Goal: Transaction & Acquisition: Subscribe to service/newsletter

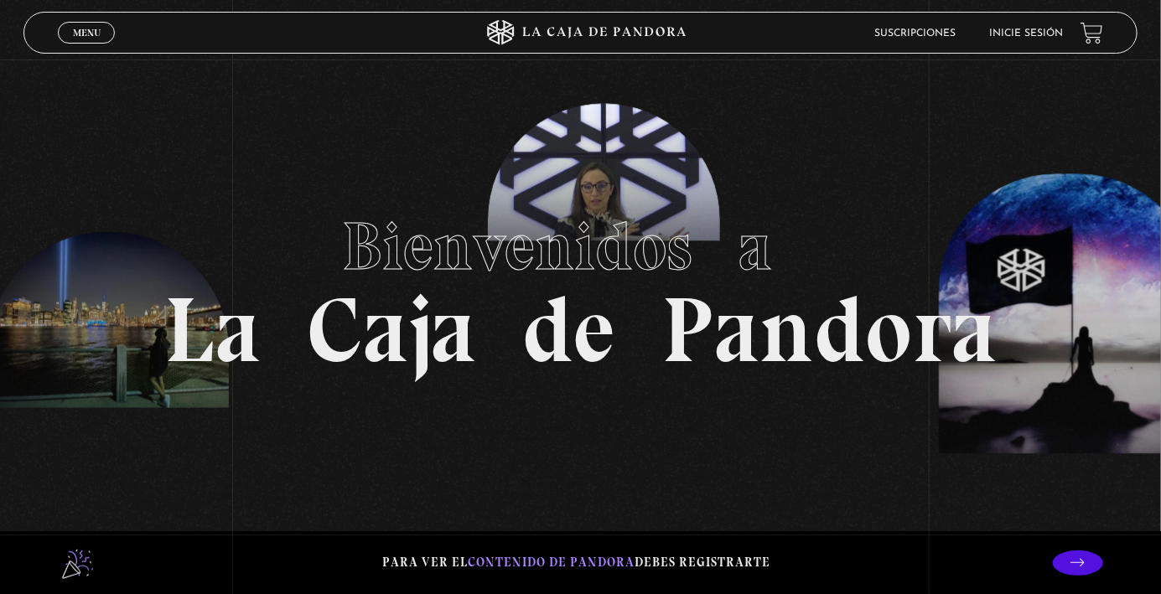
scroll to position [17, 0]
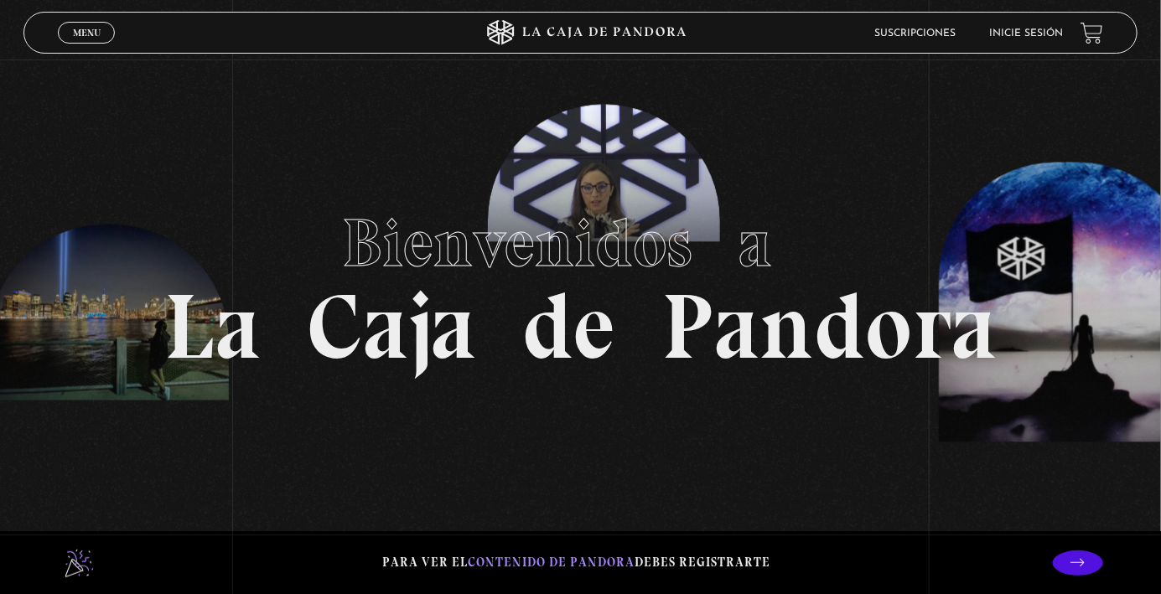
click at [82, 31] on span "Menu" at bounding box center [87, 33] width 28 height 10
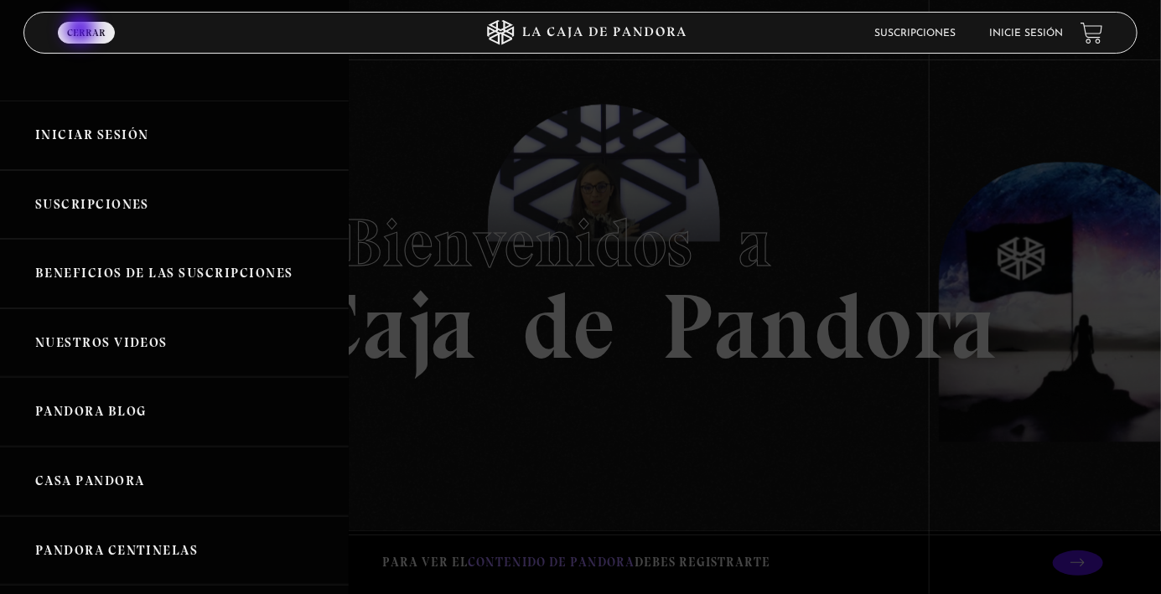
click at [152, 127] on link "Iniciar Sesión" at bounding box center [174, 136] width 349 height 70
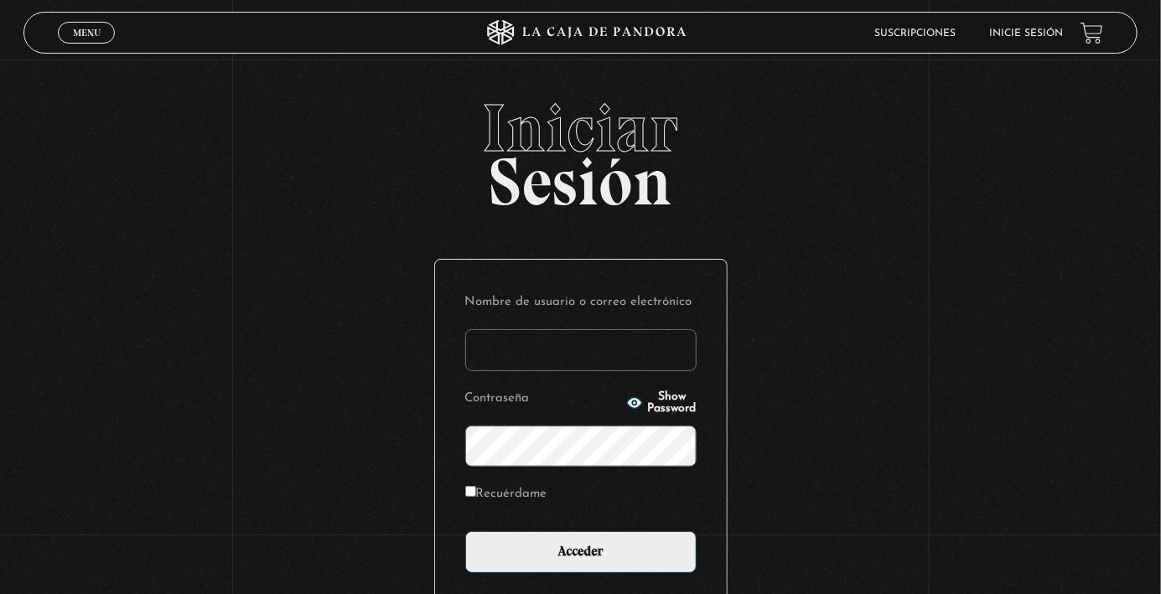
click at [564, 365] on input "Nombre de usuario o correo electrónico" at bounding box center [580, 350] width 231 height 42
type input "[PERSON_NAME].[PERSON_NAME]"
click at [465, 532] on input "Acceder" at bounding box center [580, 553] width 231 height 42
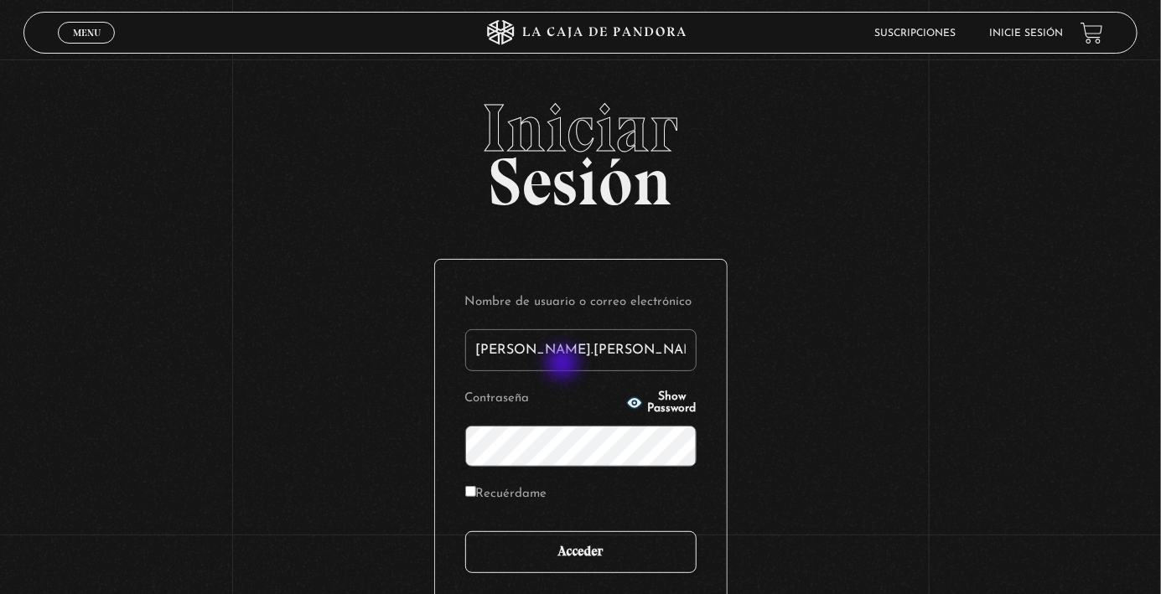
click at [578, 573] on input "Acceder" at bounding box center [580, 553] width 231 height 42
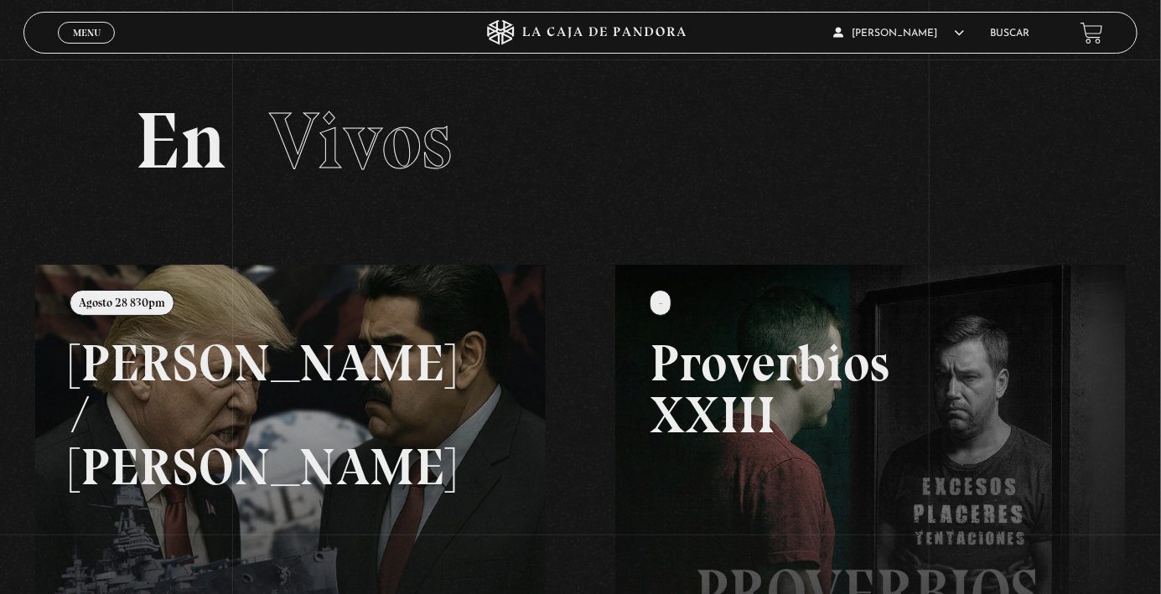
click at [87, 38] on span "Menu" at bounding box center [87, 33] width 28 height 10
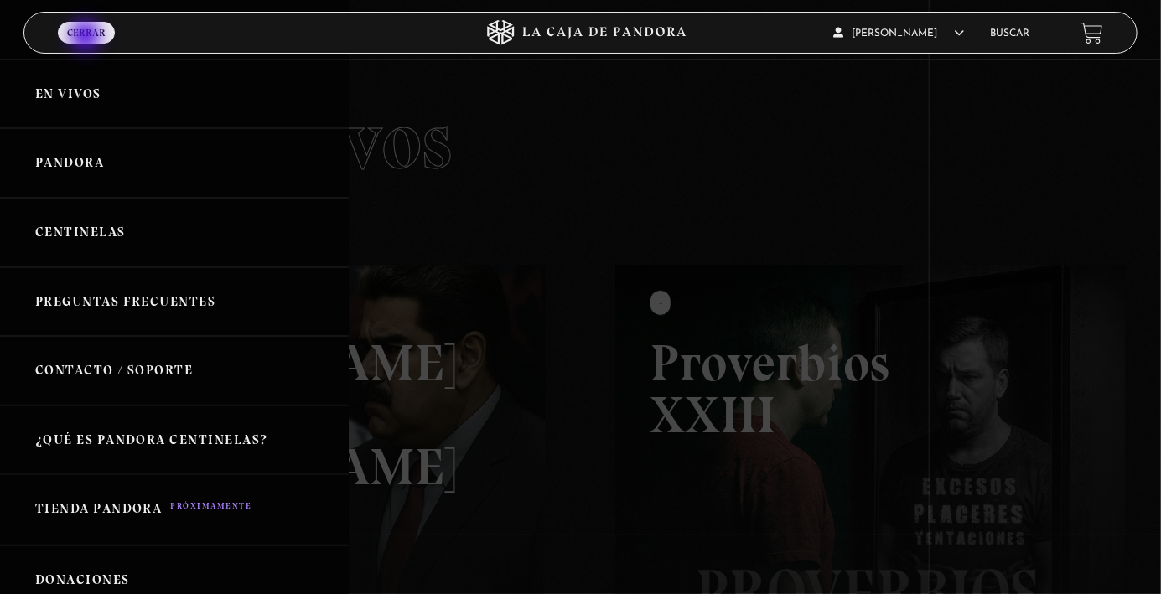
click at [101, 236] on link "Centinelas" at bounding box center [174, 233] width 349 height 70
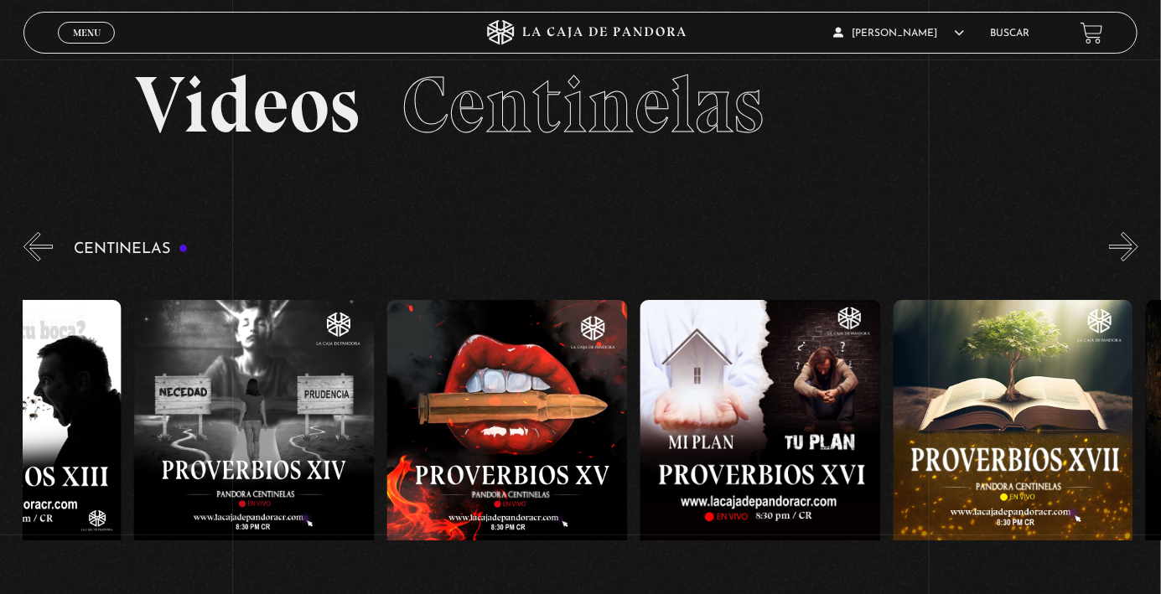
scroll to position [0, 3938]
click at [770, 475] on figure at bounding box center [760, 451] width 241 height 302
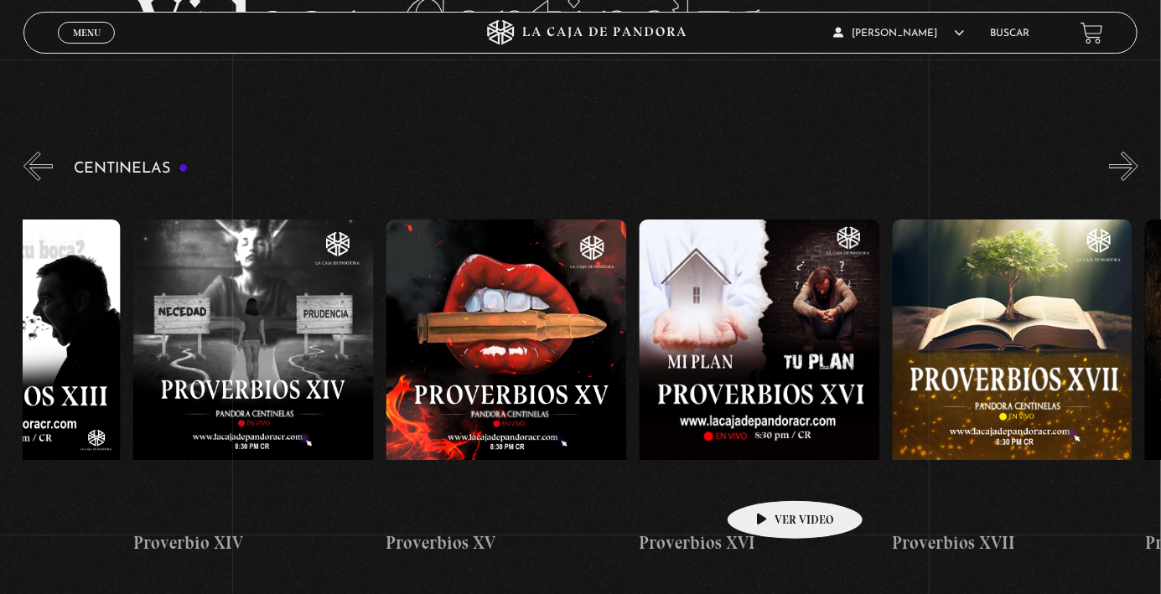
scroll to position [0, 4048]
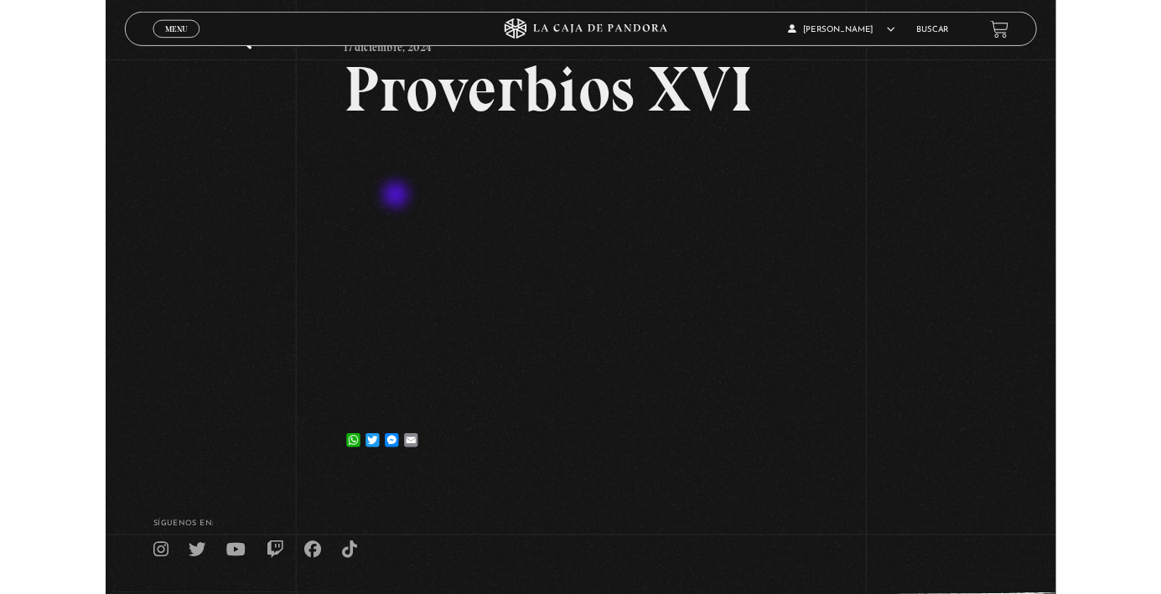
scroll to position [188, 0]
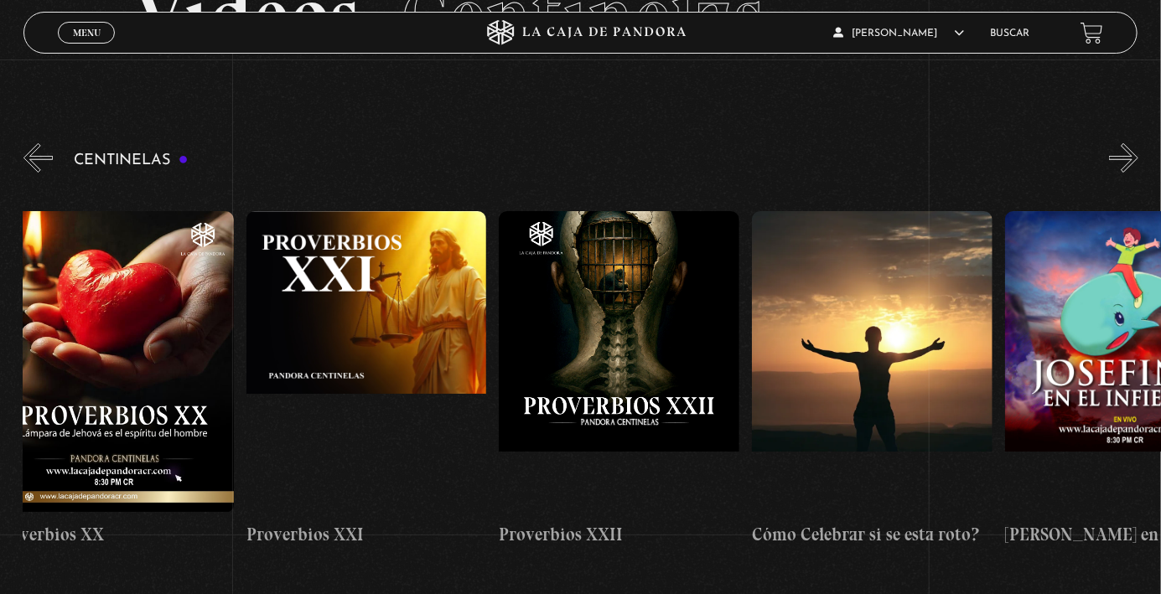
scroll to position [0, 5585]
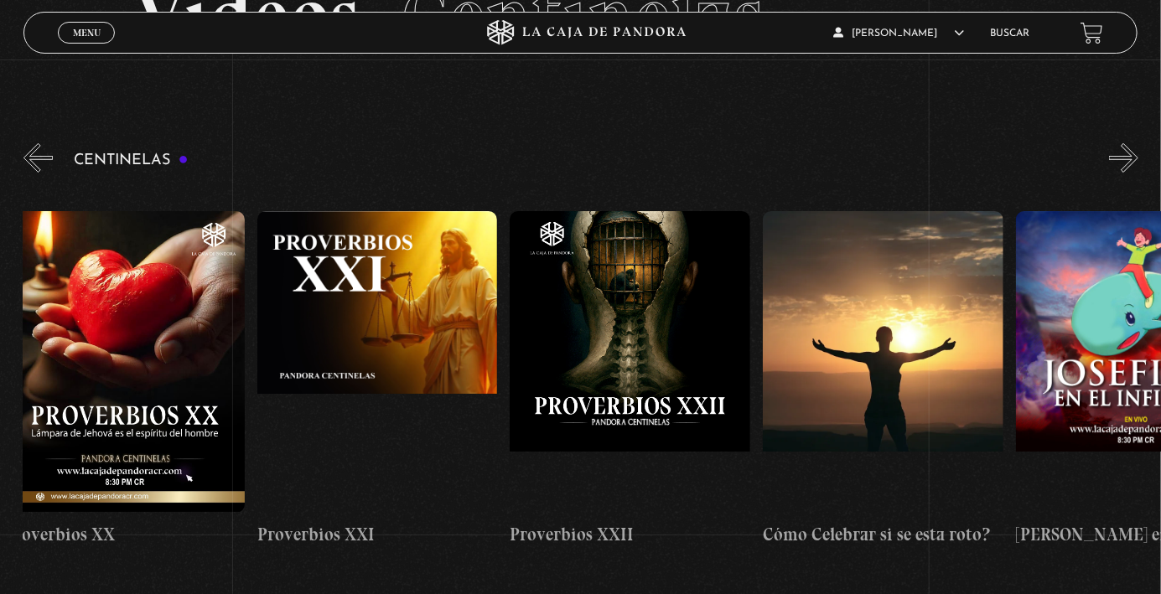
click at [661, 375] on figure at bounding box center [630, 362] width 241 height 302
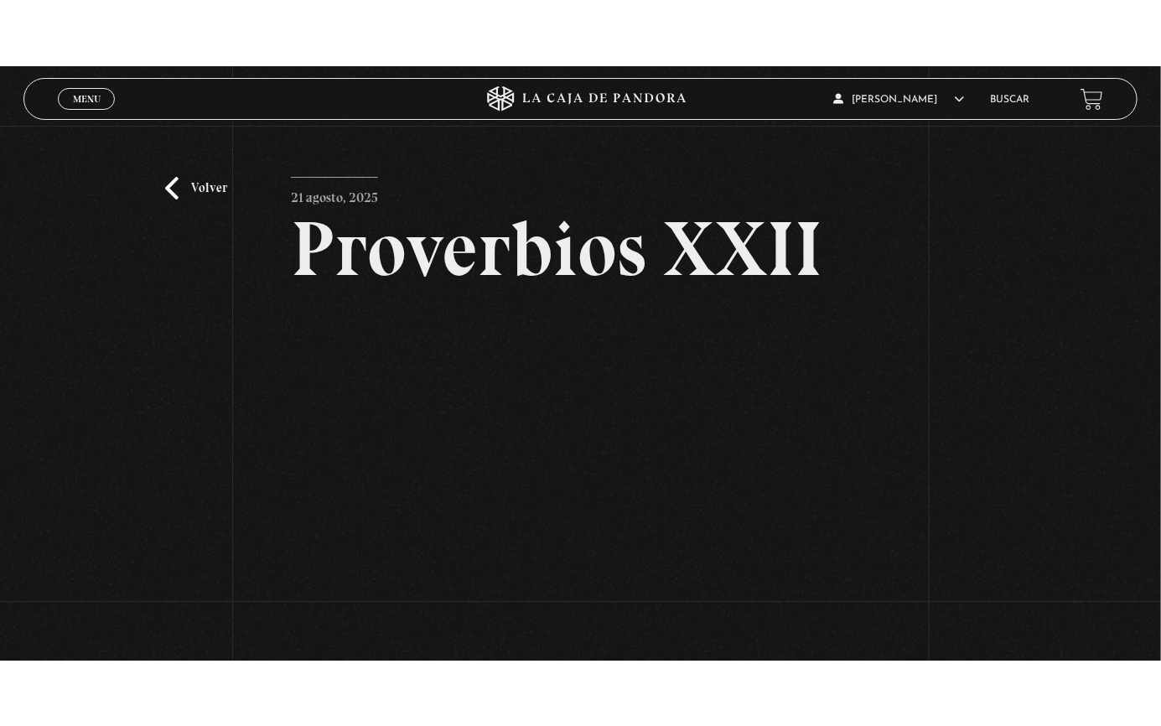
scroll to position [65, 0]
